Goal: Task Accomplishment & Management: Use online tool/utility

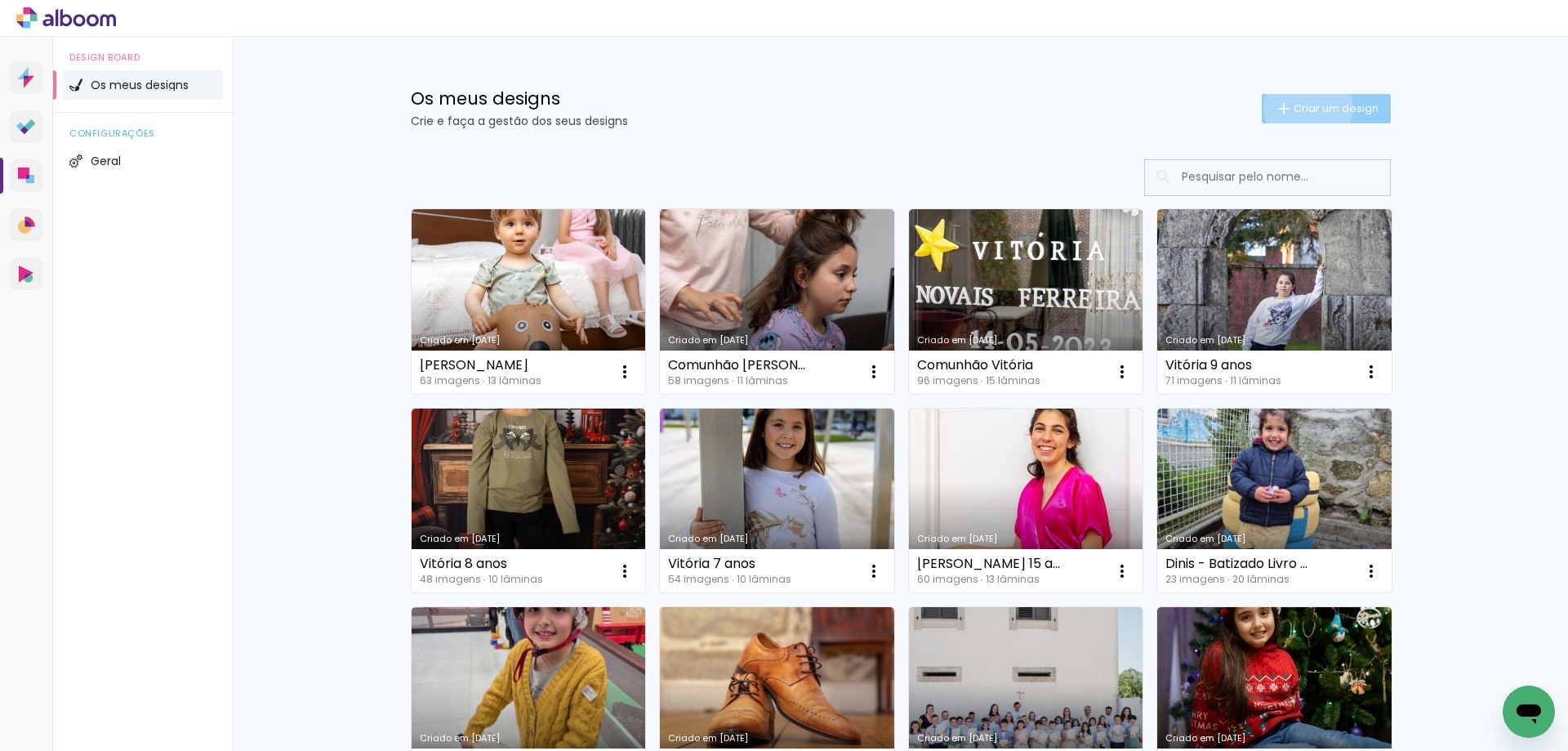
click at [1299, 107] on span "Criar um design" at bounding box center [1337, 108] width 85 height 11
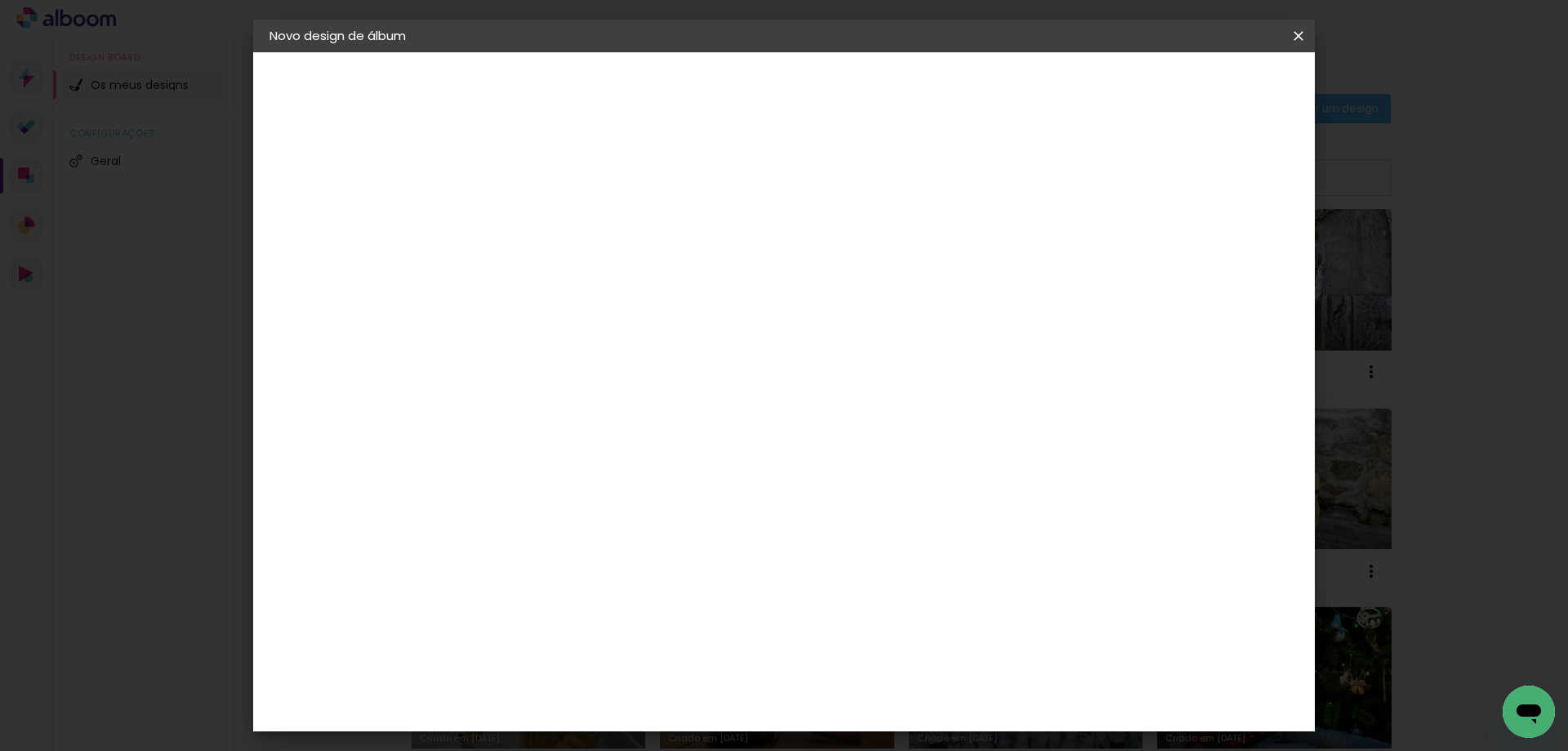
click at [536, 220] on input at bounding box center [536, 219] width 0 height 25
type input "Benedita-Rafaela&Ruben"
type paper-input "Benedita-Rafaela&Ruben"
click at [0, 0] on slot "Avançar" at bounding box center [0, 0] width 0 height 0
click at [633, 369] on div "DreambooksPro" at bounding box center [579, 369] width 106 height 13
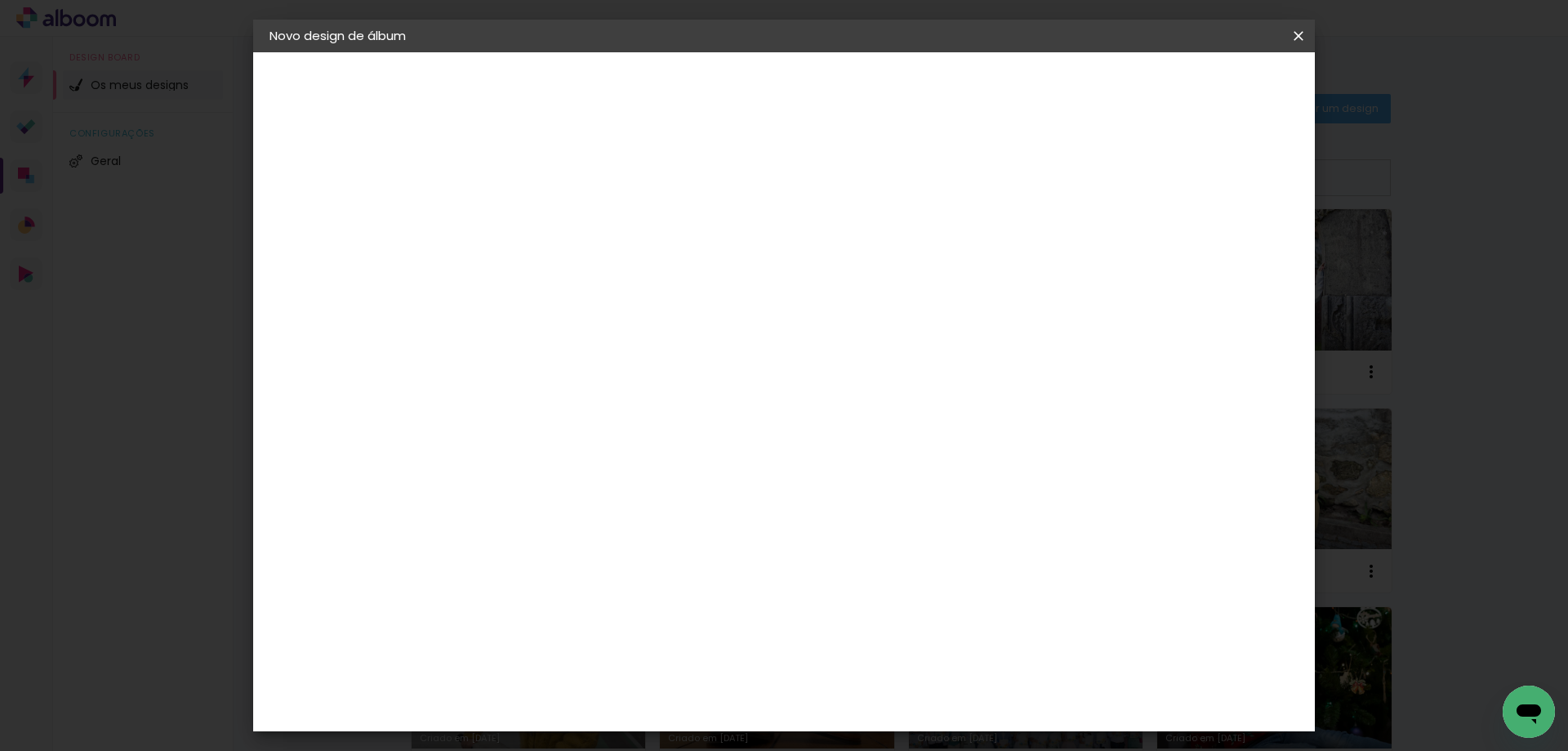
click at [0, 0] on slot "Avançar" at bounding box center [0, 0] width 0 height 0
click at [601, 272] on input "text" at bounding box center [568, 284] width 64 height 25
click at [849, 274] on paper-item "Álbum" at bounding box center [890, 271] width 327 height 33
type input "Álbum"
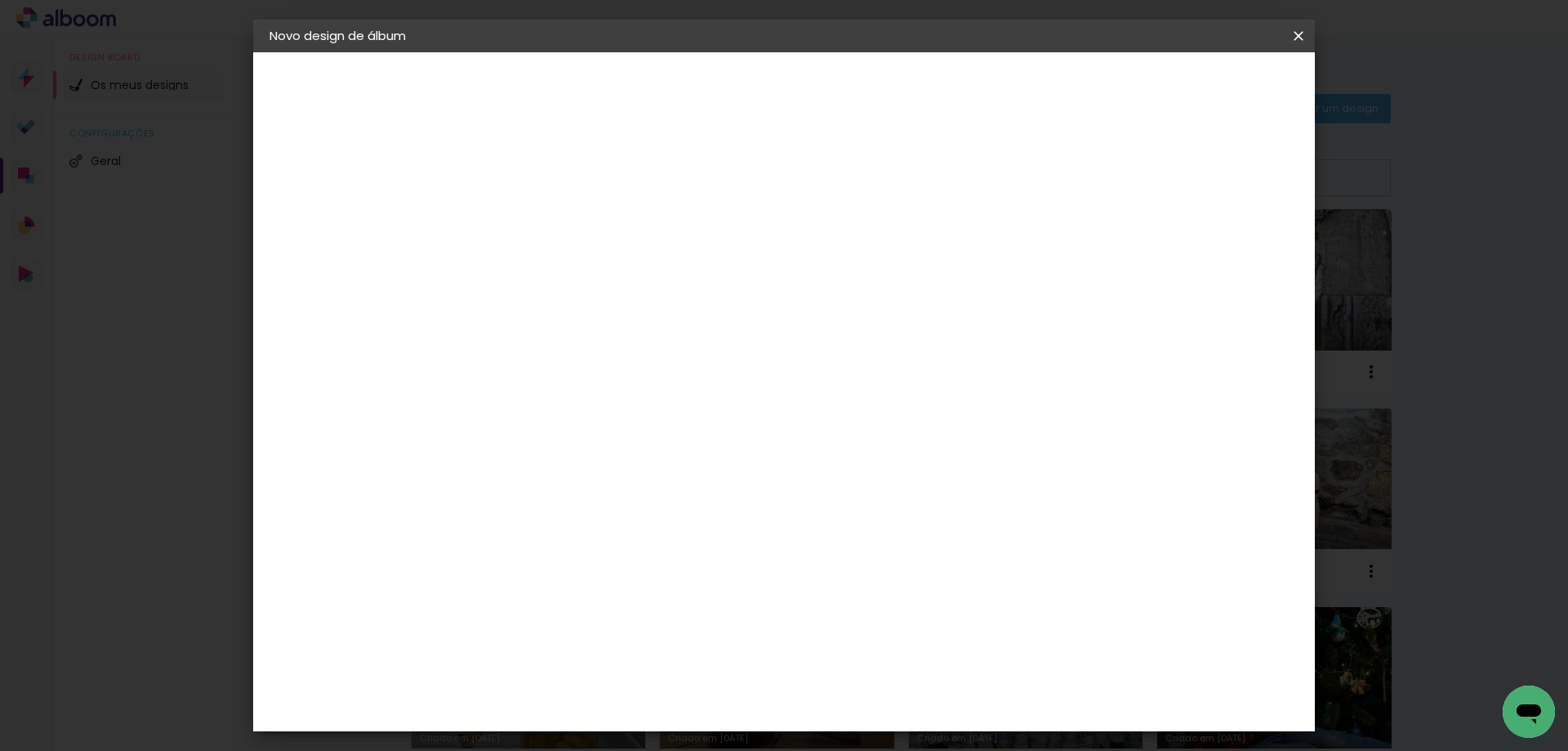
click at [646, 449] on span "25 × 25" at bounding box center [609, 466] width 75 height 34
click at [0, 0] on slot "Avançar" at bounding box center [0, 0] width 0 height 0
type input "3"
type paper-input "3"
click at [544, 171] on input "3" at bounding box center [523, 176] width 57 height 21
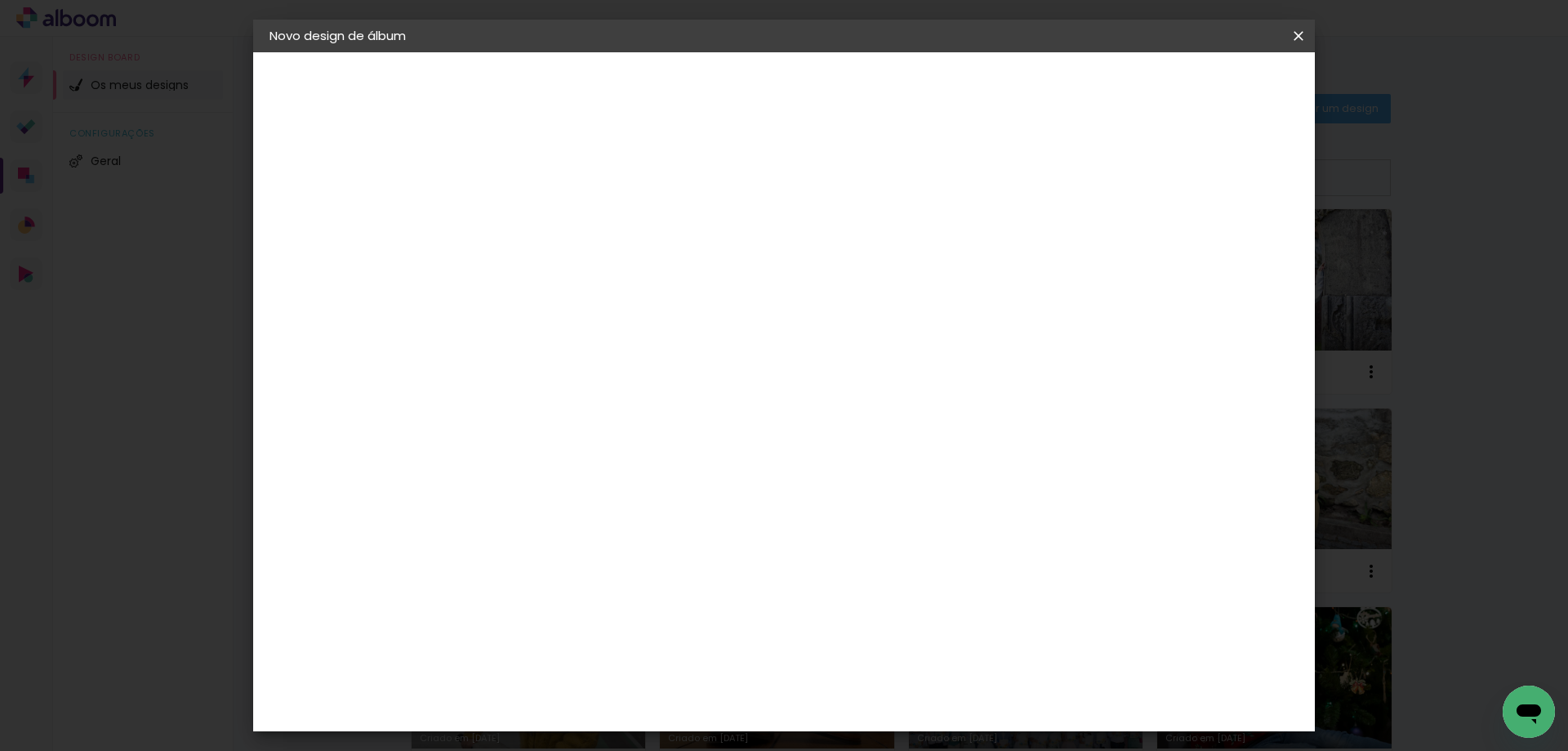
type input "4"
type paper-input "4"
click at [544, 171] on input "4" at bounding box center [523, 176] width 57 height 21
type input "5"
type paper-input "5"
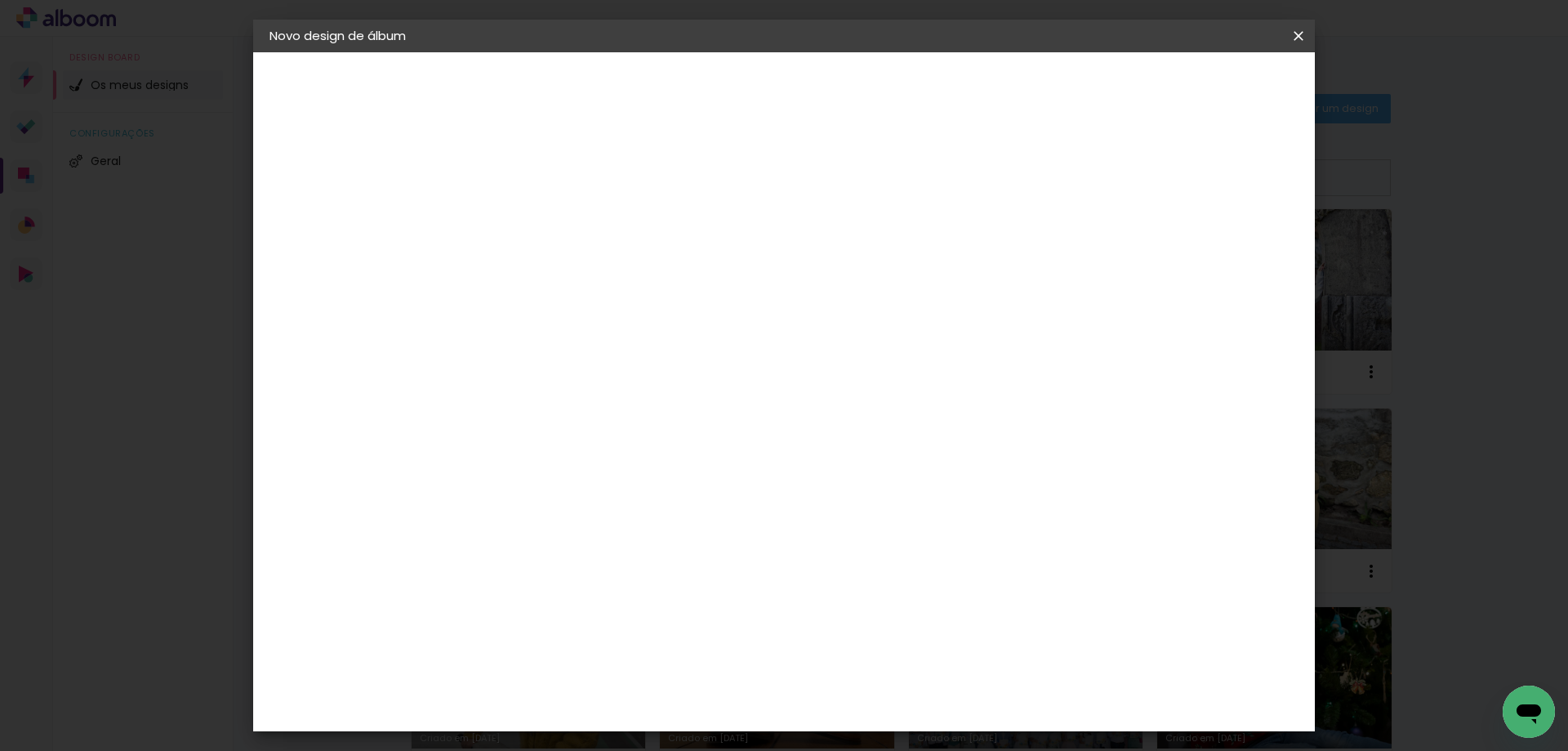
click at [544, 171] on input "5" at bounding box center [523, 176] width 57 height 21
click at [1095, 173] on div at bounding box center [1087, 176] width 15 height 15
type paper-checkbox "on"
click at [1197, 88] on span "Iniciar design" at bounding box center [1159, 86] width 74 height 12
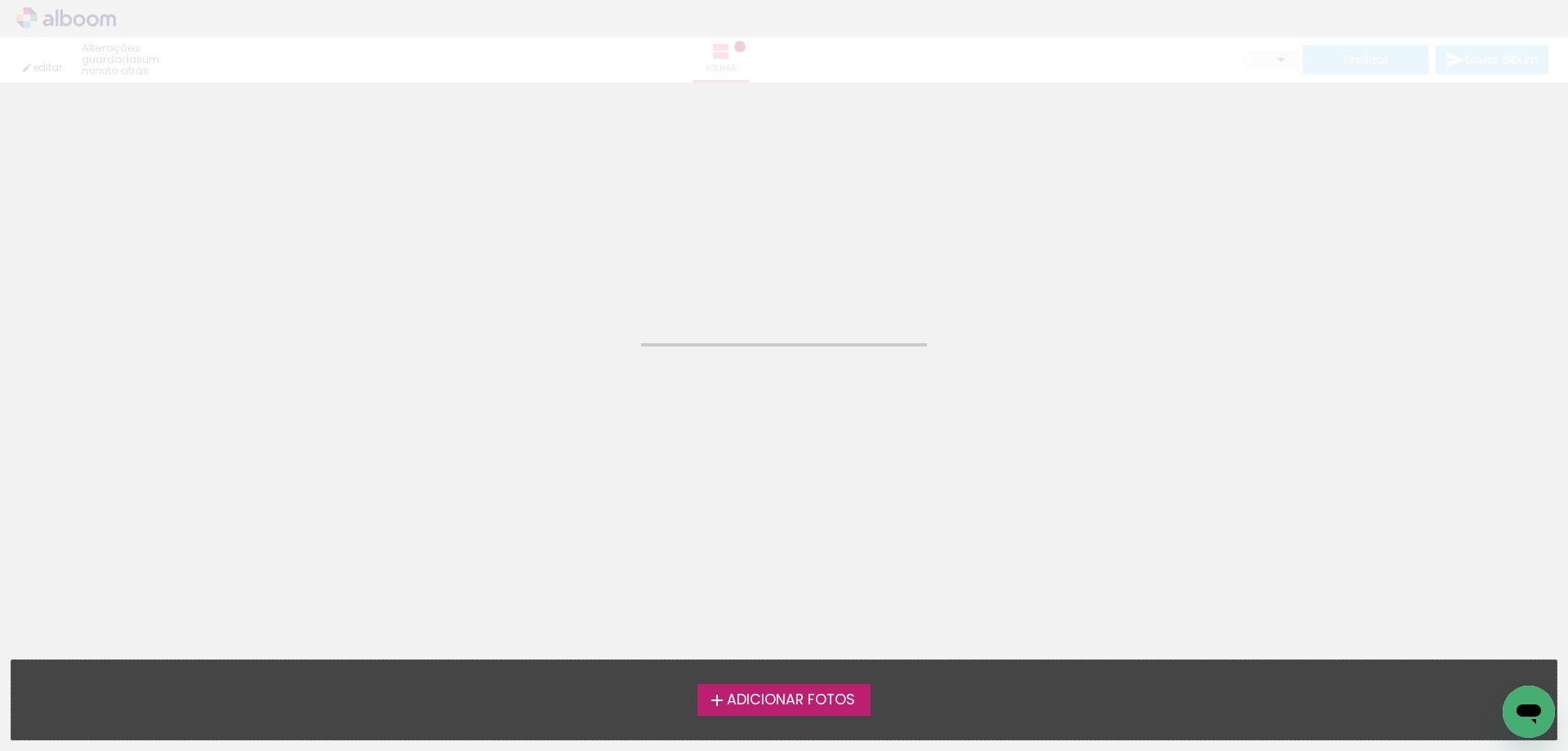
click at [831, 697] on span "Adicionar Fotos" at bounding box center [790, 700] width 128 height 15
click at [0, 0] on input "file" at bounding box center [0, 0] width 0 height 0
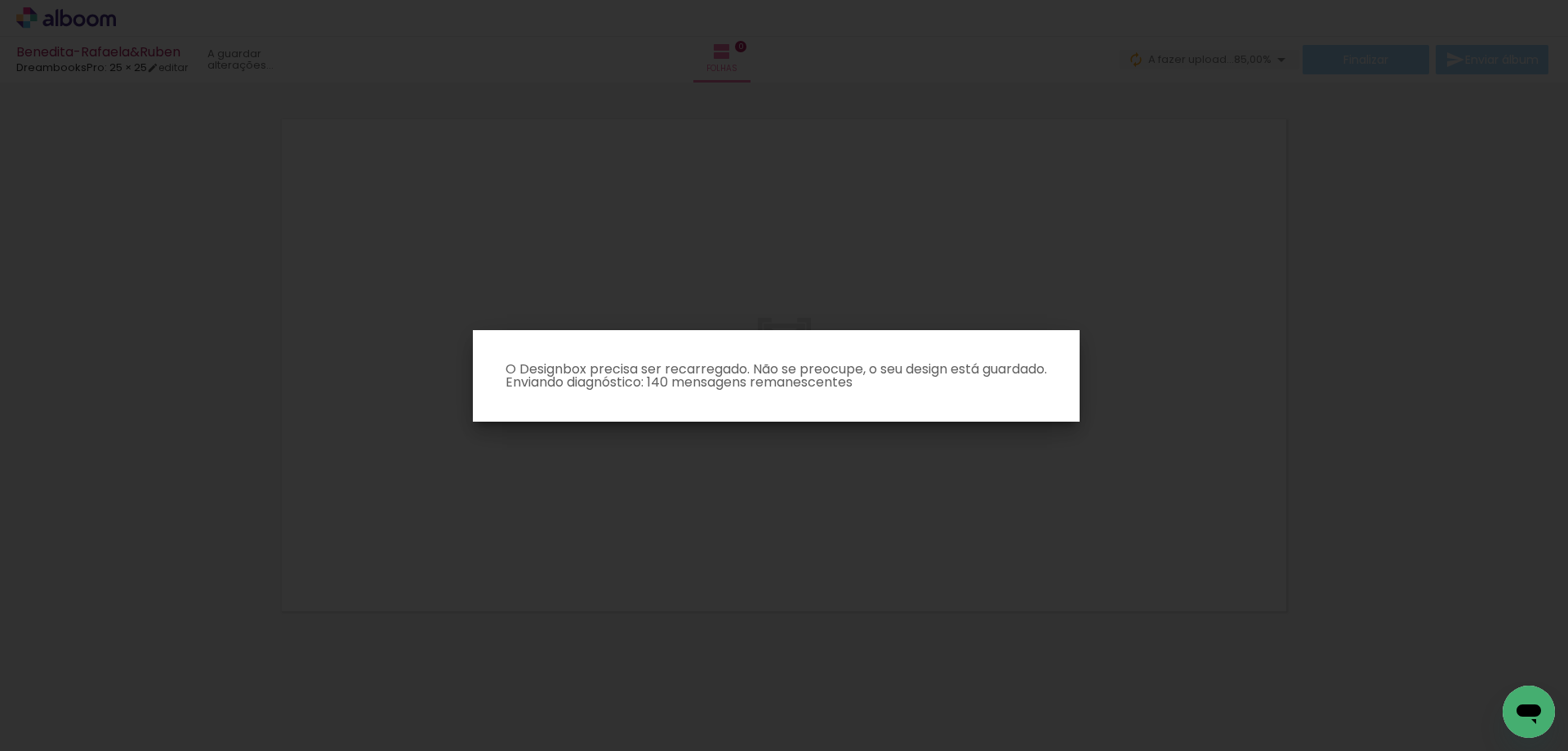
click at [1192, 210] on iron-overlay-backdrop at bounding box center [784, 376] width 1568 height 751
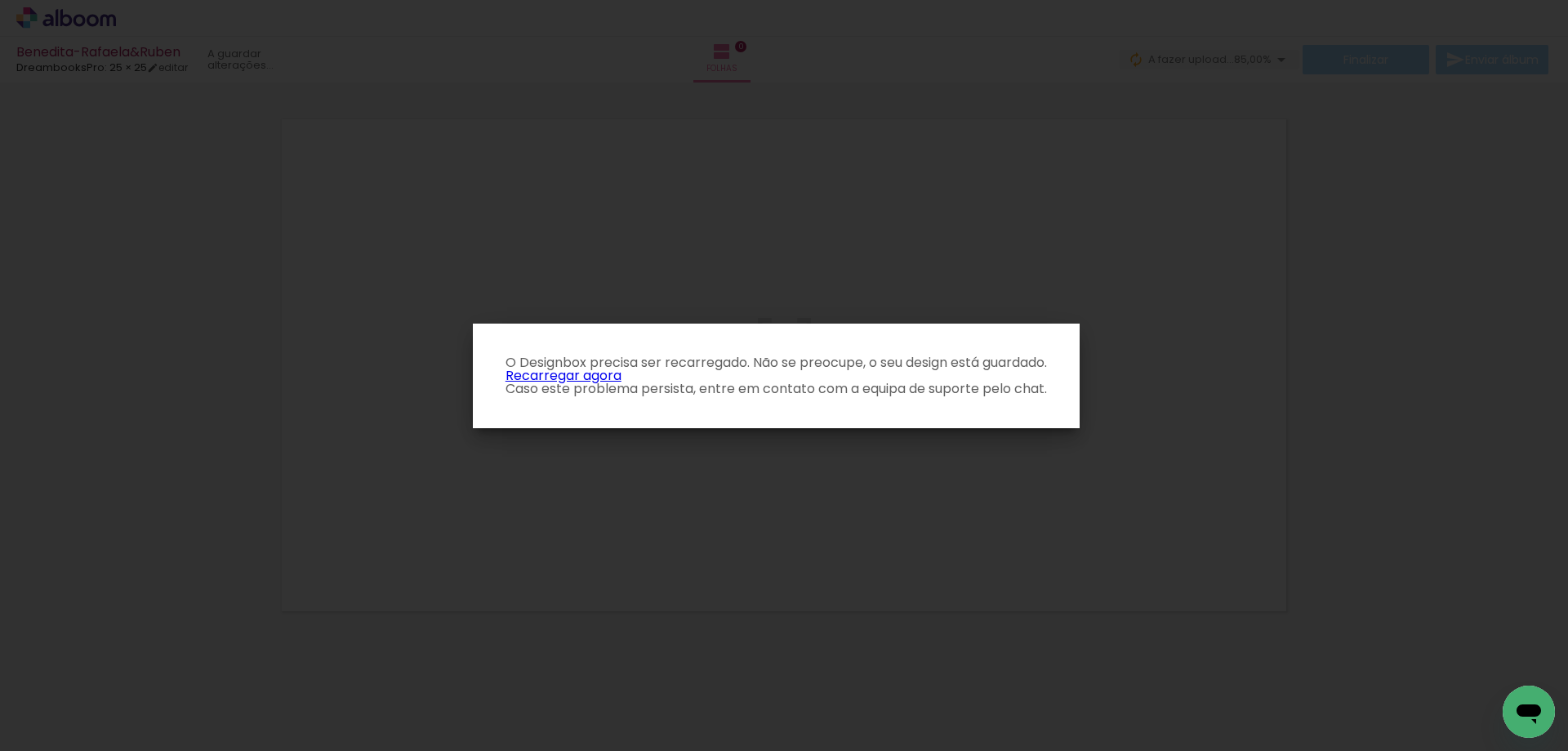
click at [613, 372] on link "Recarregar agora" at bounding box center [563, 376] width 116 height 19
